Goal: Check status

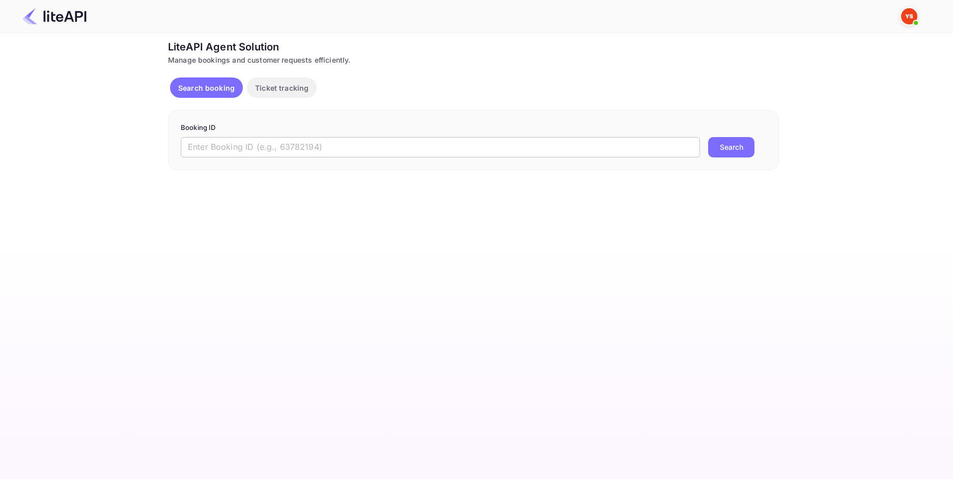
click at [317, 150] on input "text" at bounding box center [440, 147] width 519 height 20
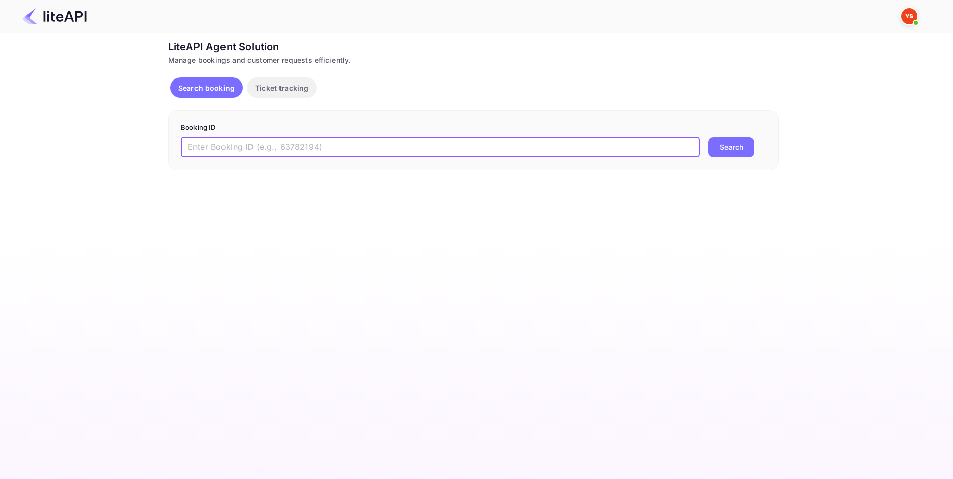
paste input "8804721"
type input "8804721"
click at [726, 151] on button "Search" at bounding box center [731, 147] width 46 height 20
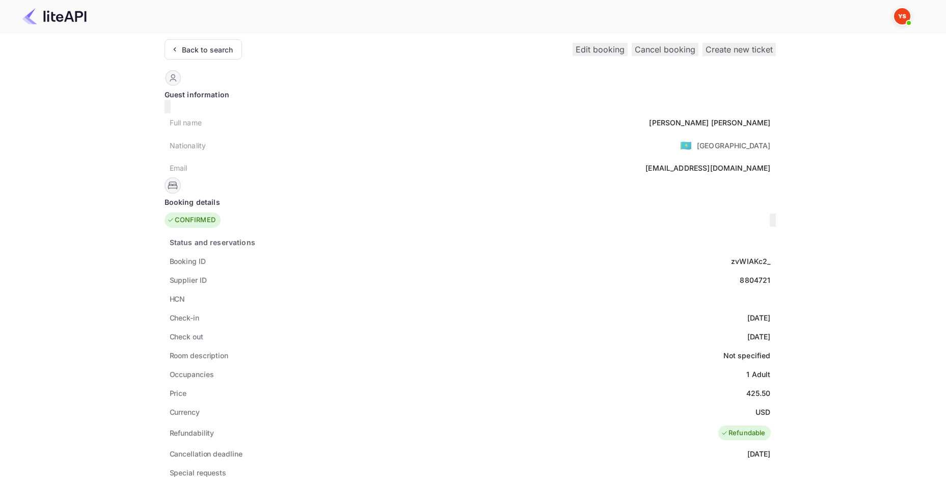
click at [649, 117] on div "[PERSON_NAME]" at bounding box center [709, 122] width 121 height 11
copy div "[PERSON_NAME]"
click at [746, 388] on div "425.50" at bounding box center [758, 393] width 24 height 11
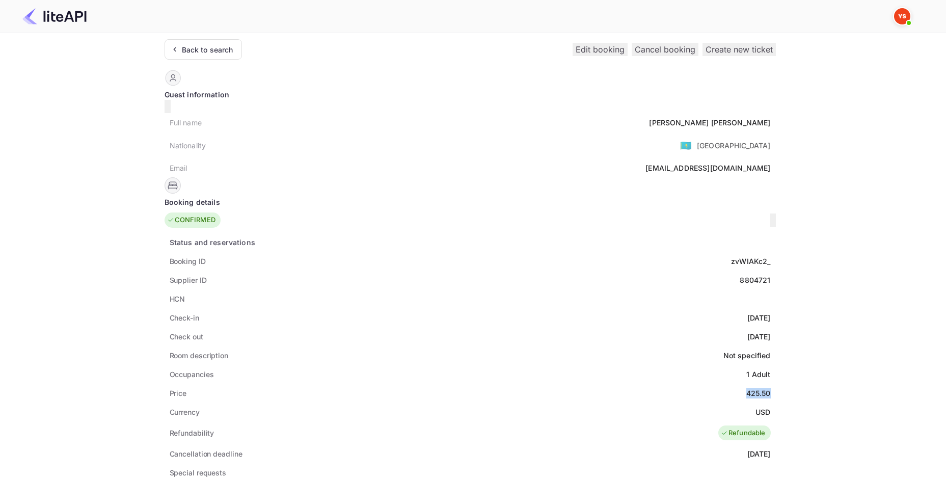
click at [746, 388] on div "425.50" at bounding box center [758, 393] width 24 height 11
copy div "425.50"
click at [755, 406] on div "USD" at bounding box center [762, 411] width 15 height 11
copy div "USD"
